Goal: Find specific page/section: Find specific page/section

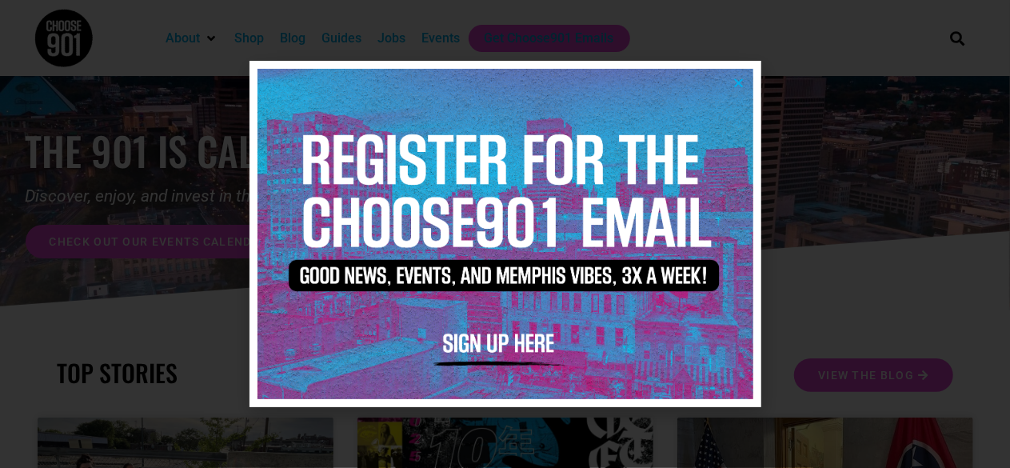
click at [743, 78] on icon "Close" at bounding box center [739, 83] width 12 height 12
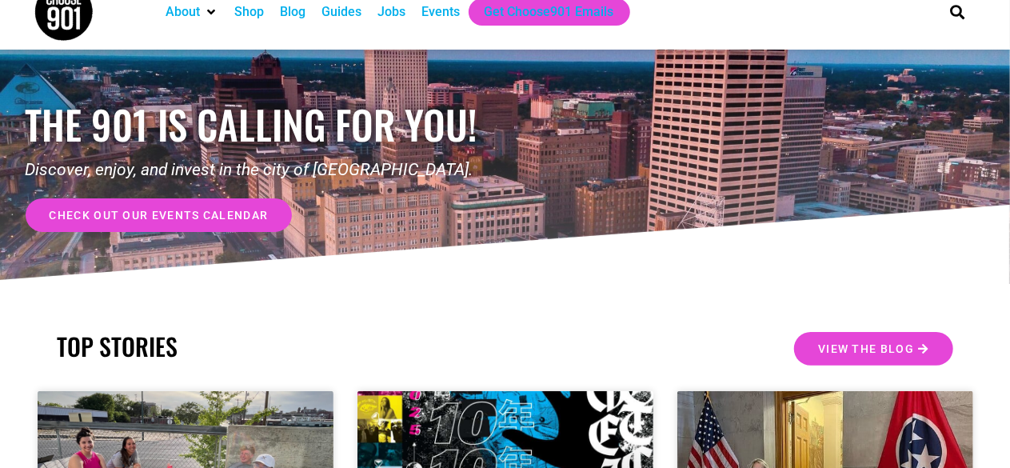
scroll to position [26, 0]
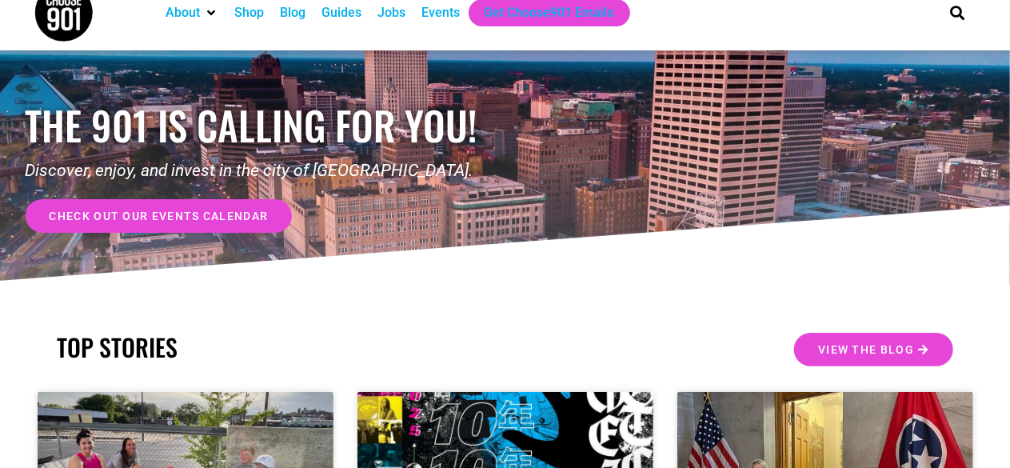
click at [400, 17] on div "Jobs" at bounding box center [392, 12] width 28 height 19
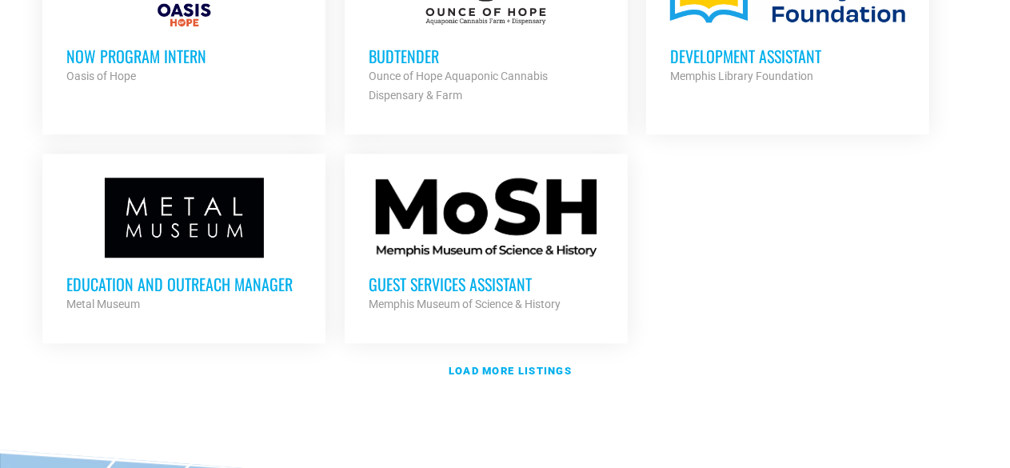
scroll to position [1932, 0]
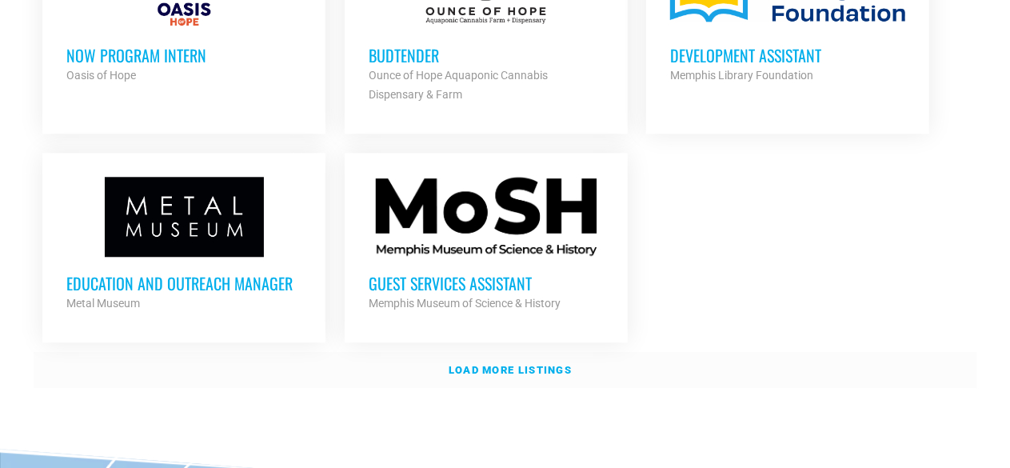
click at [505, 364] on strong "Load more listings" at bounding box center [510, 370] width 123 height 12
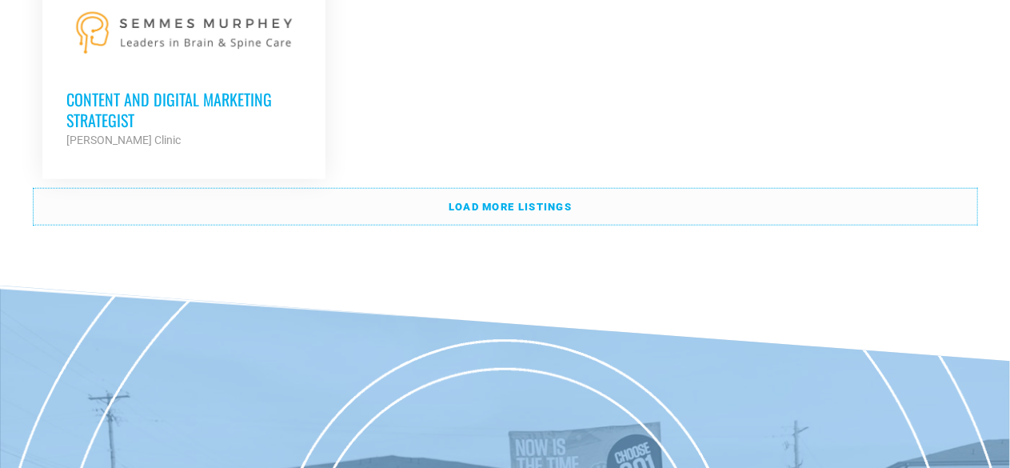
scroll to position [3760, 0]
click at [549, 188] on link "Load more listings" at bounding box center [506, 206] width 944 height 37
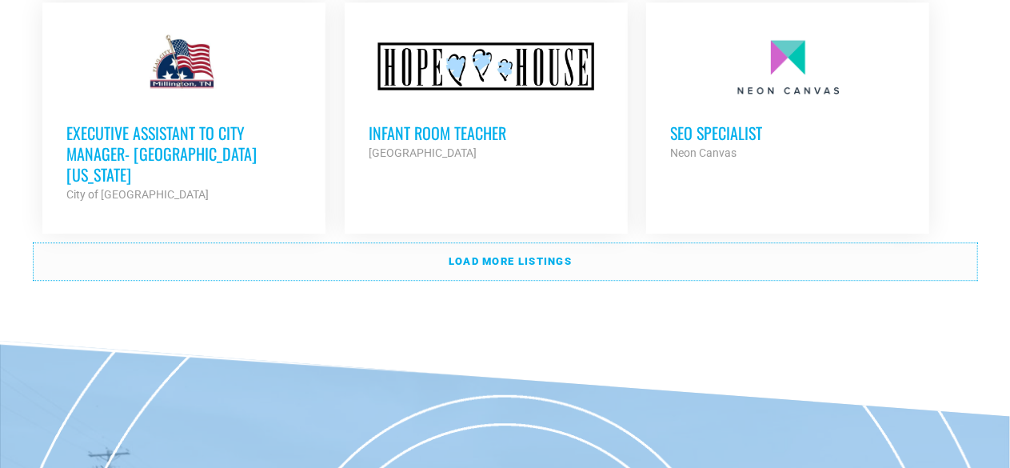
scroll to position [5156, 0]
